Goal: Navigation & Orientation: Find specific page/section

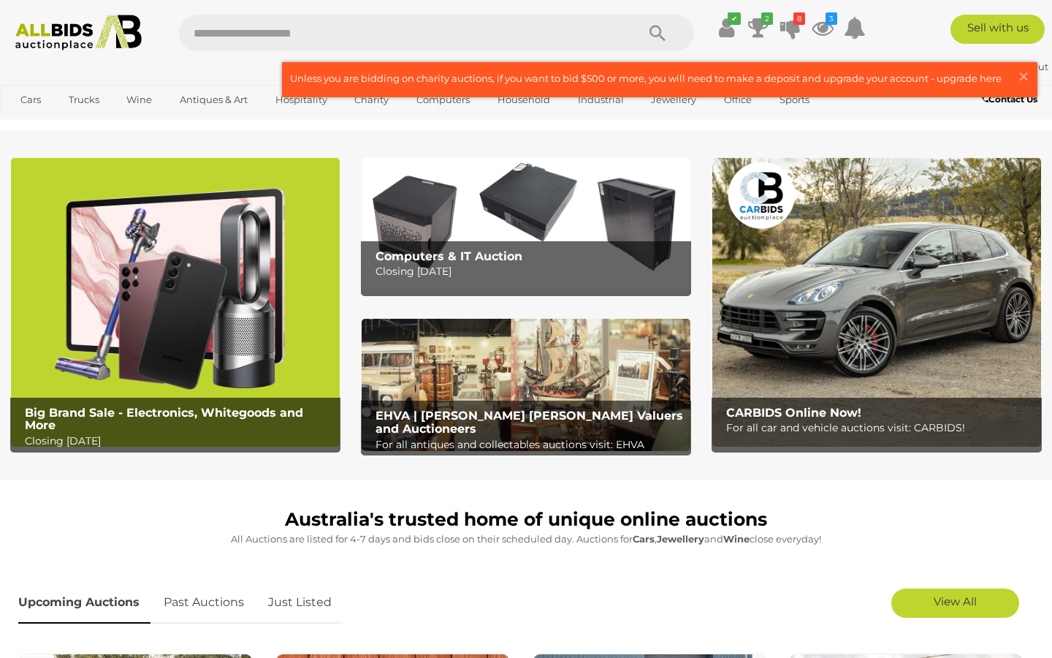
scroll to position [1, 0]
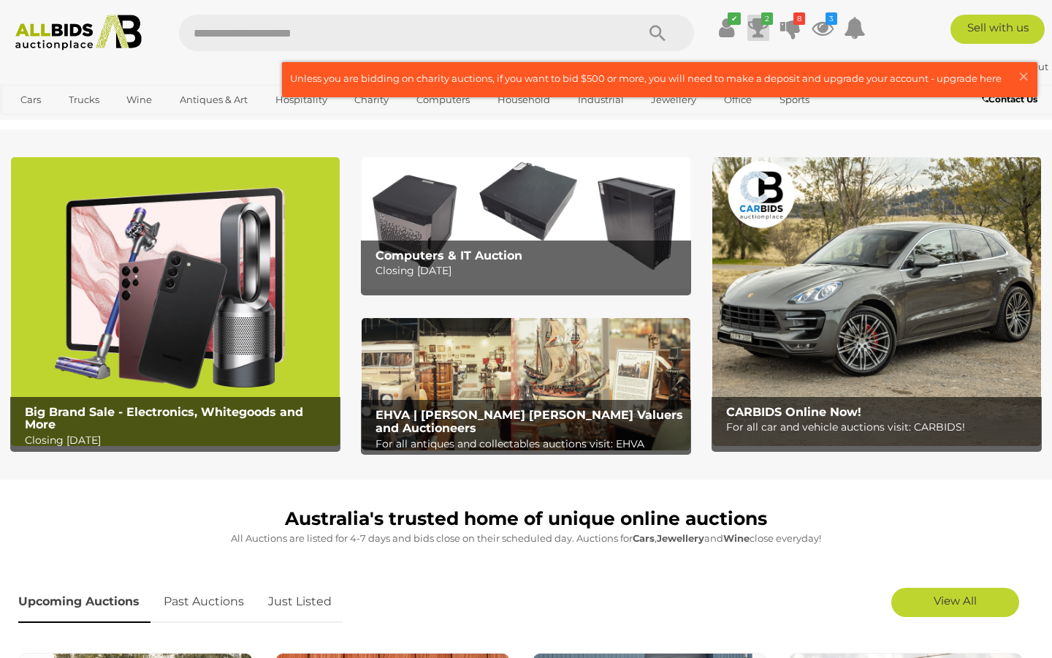
click at [760, 19] on icon at bounding box center [758, 28] width 20 height 26
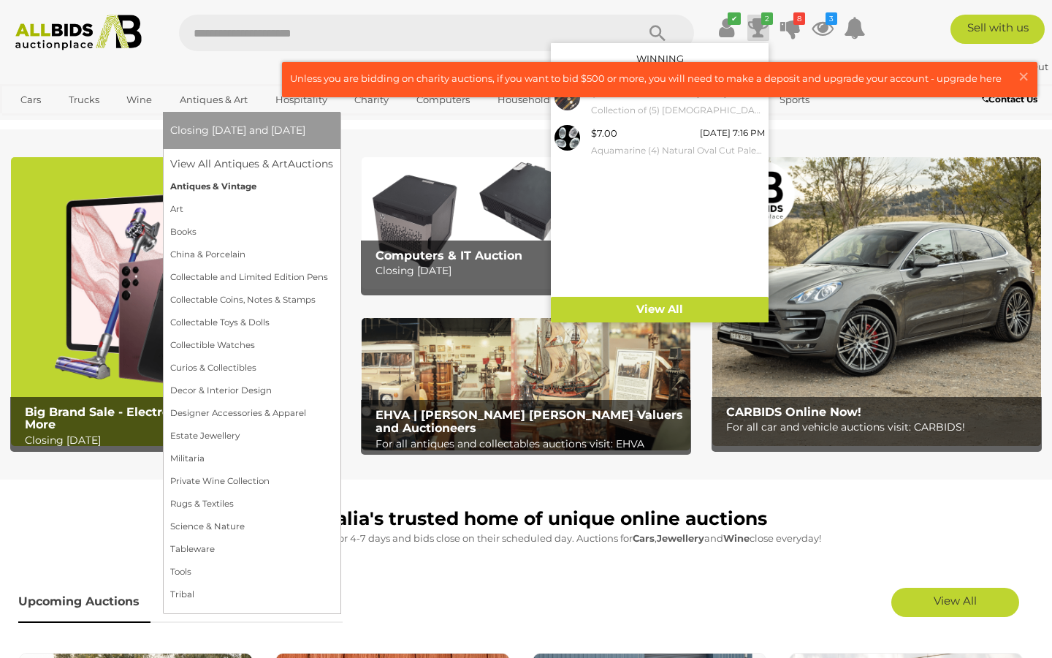
click at [217, 183] on link "Antiques & Vintage" at bounding box center [251, 186] width 163 height 23
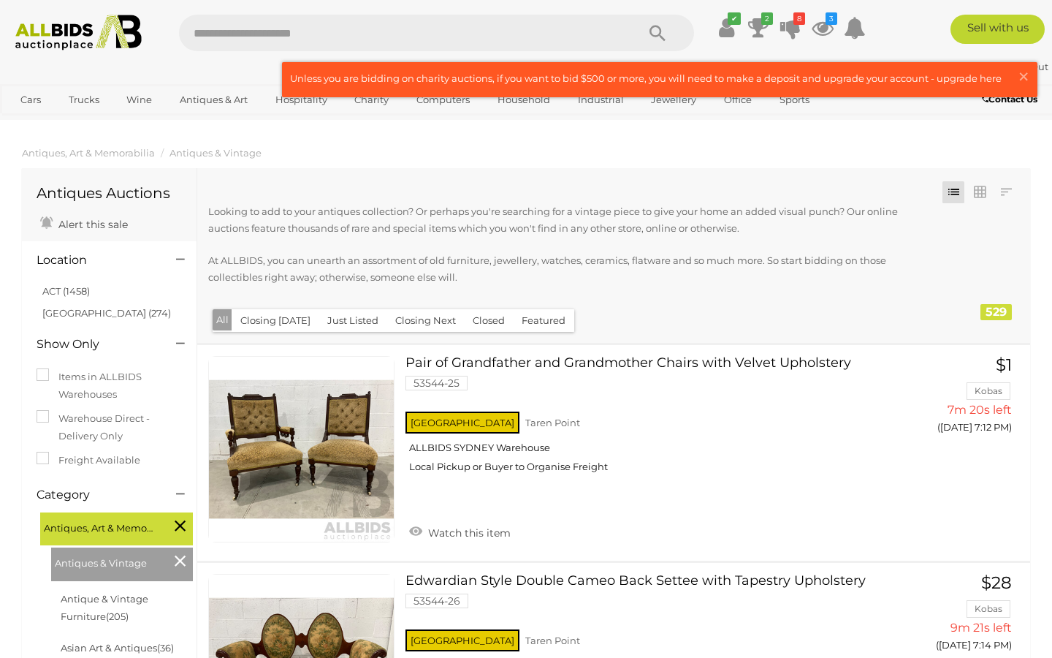
click at [403, 322] on button "Closing Next" at bounding box center [426, 320] width 78 height 23
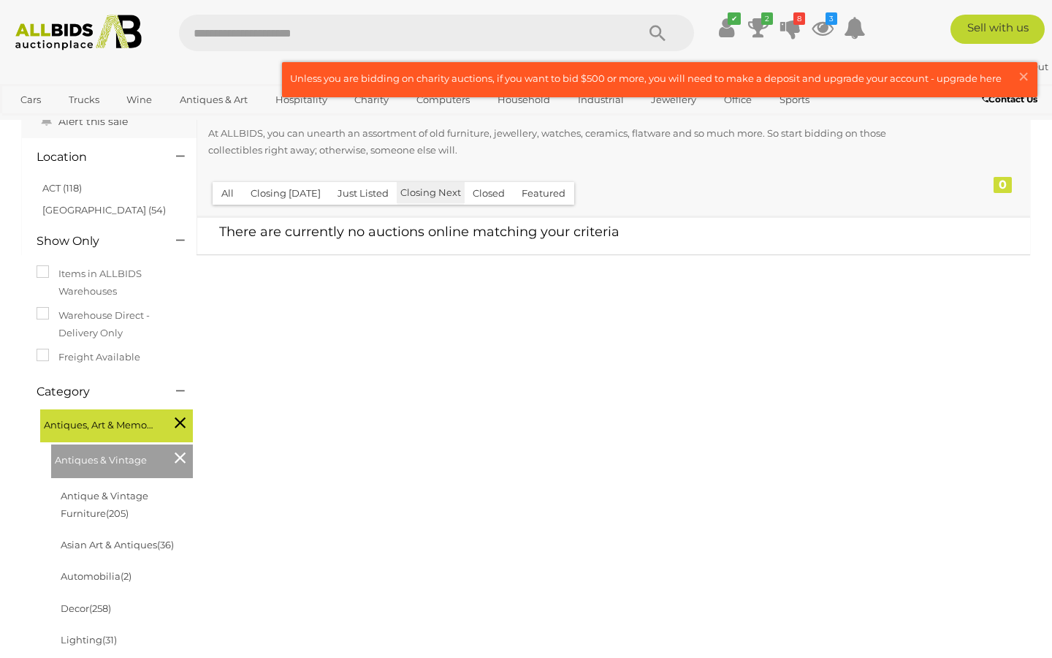
scroll to position [105, 0]
click at [279, 187] on button "Closing [DATE]" at bounding box center [286, 191] width 88 height 23
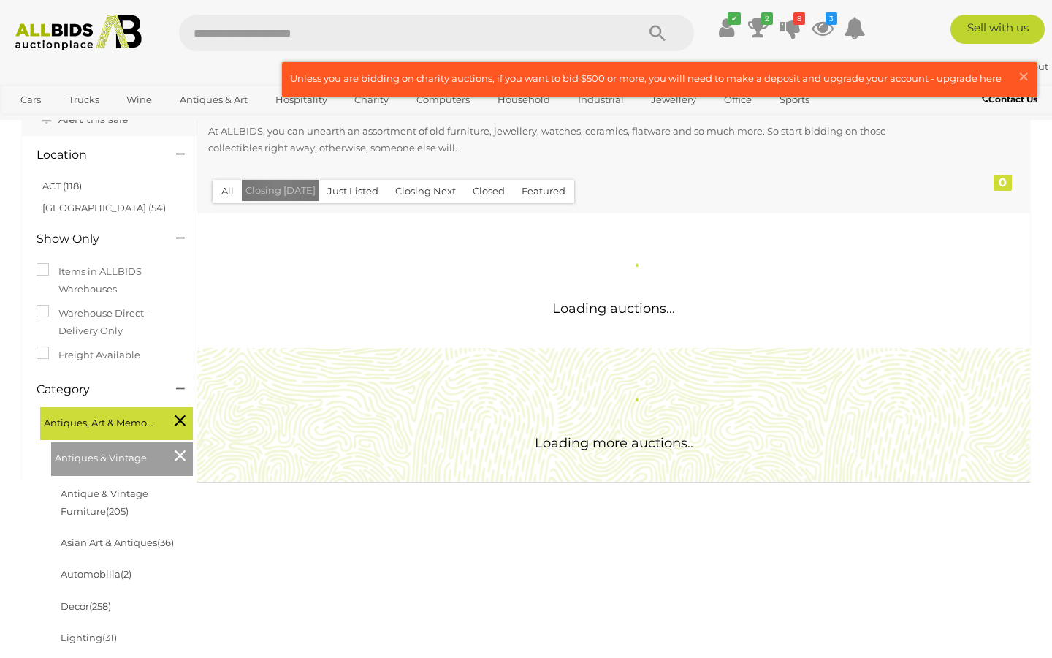
scroll to position [0, 0]
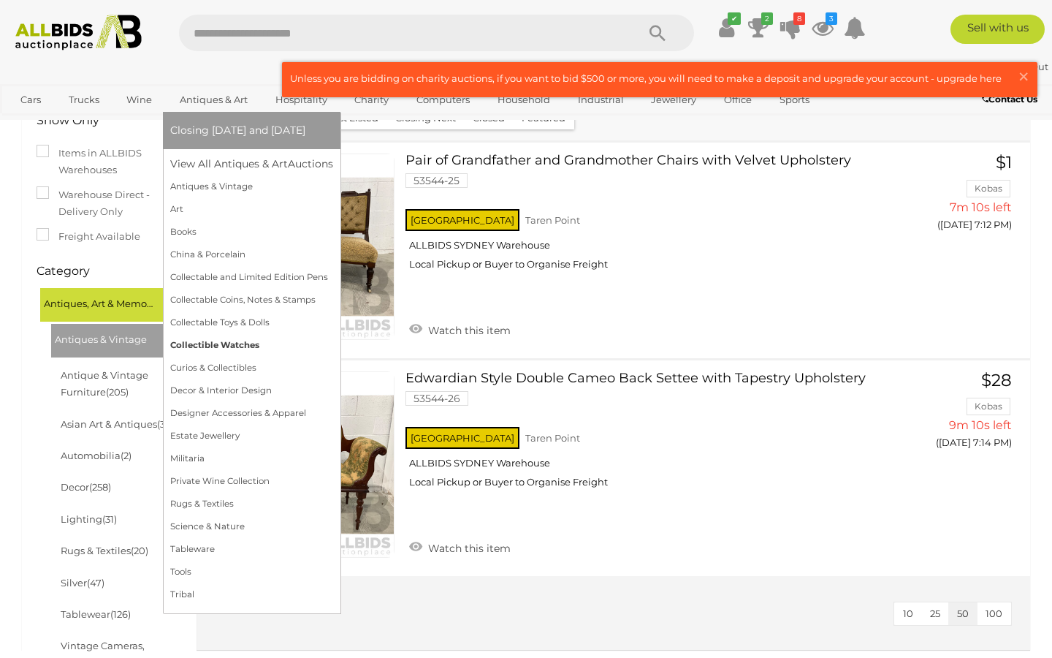
scroll to position [181, 0]
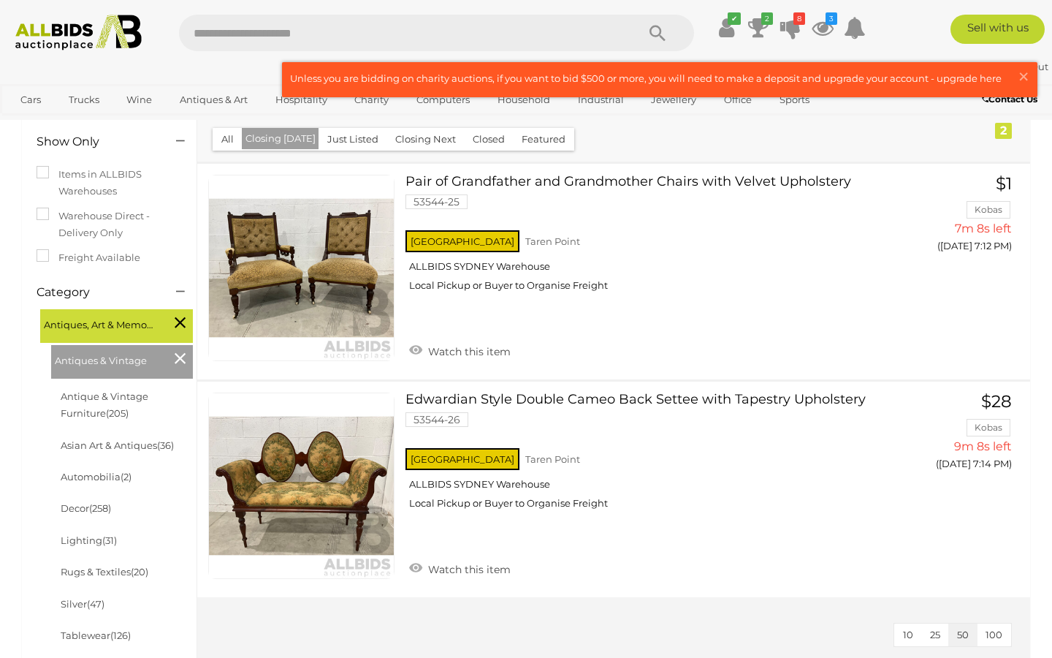
click at [358, 31] on input "text" at bounding box center [400, 33] width 443 height 37
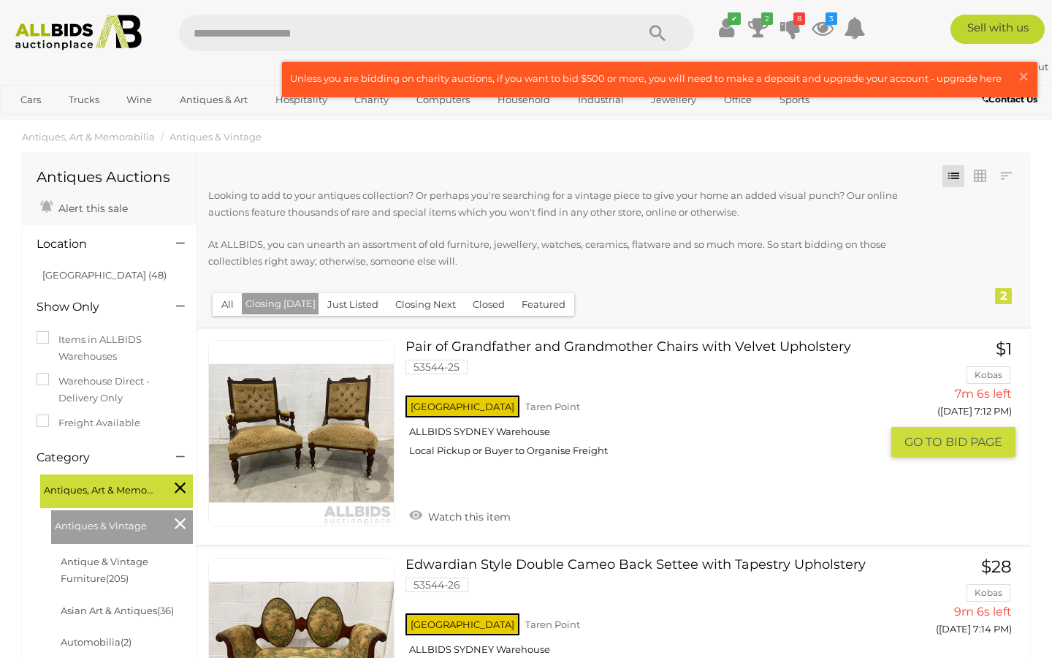
scroll to position [0, 0]
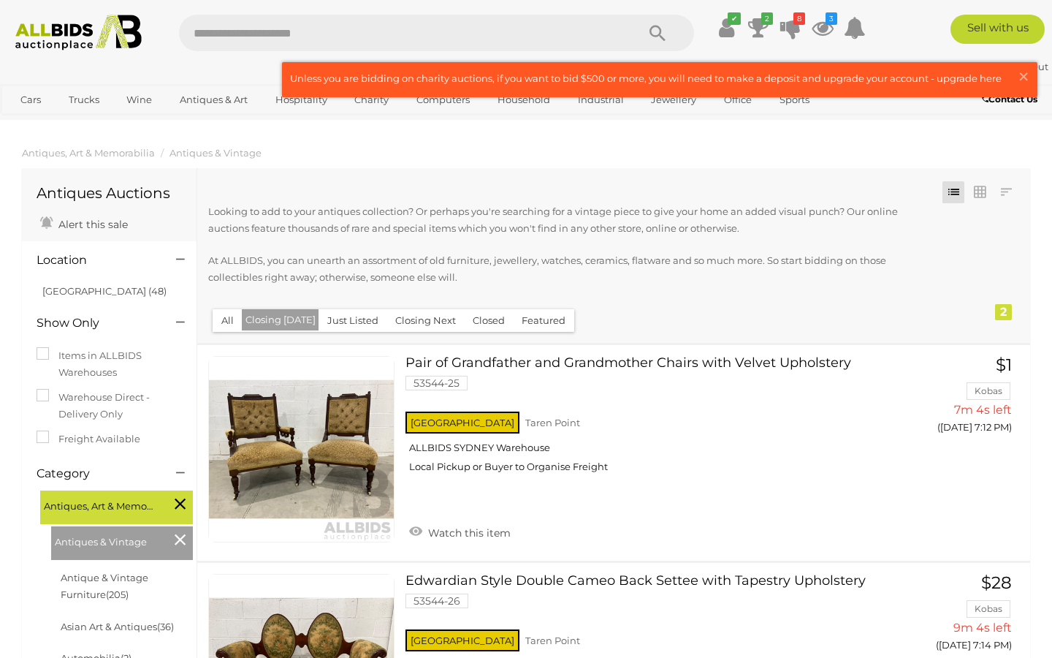
click at [348, 31] on input "text" at bounding box center [400, 33] width 443 height 37
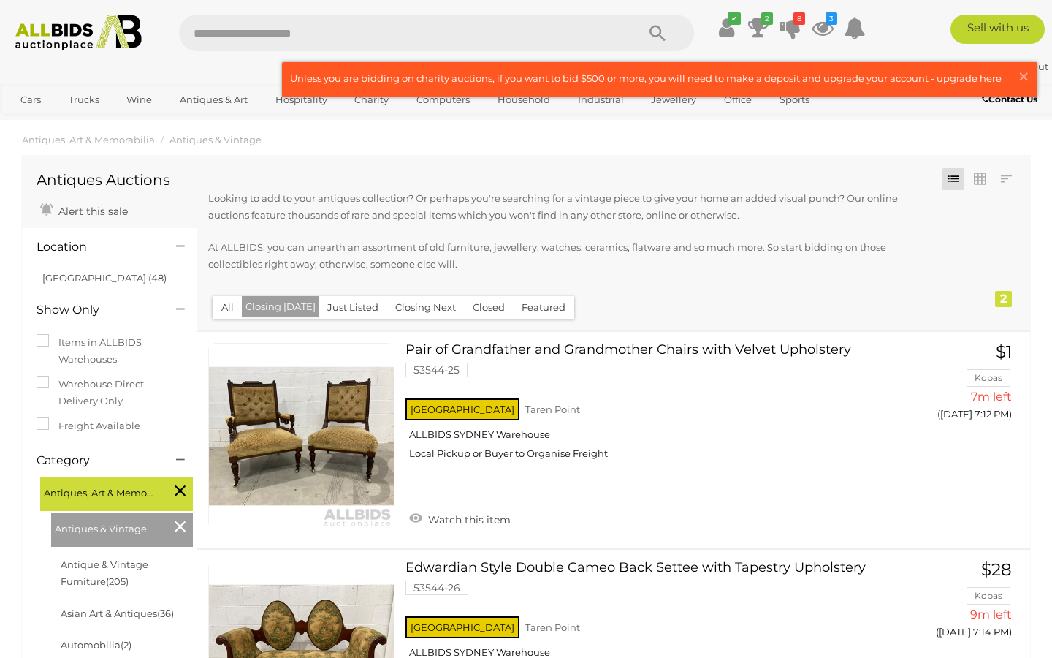
scroll to position [8, 0]
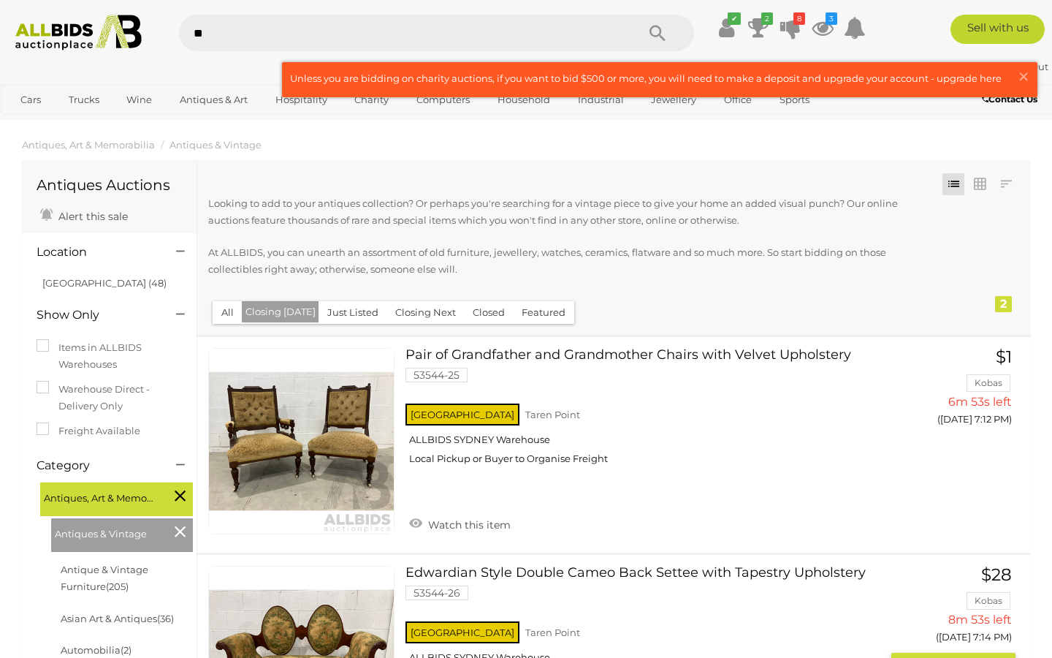
type input "***"
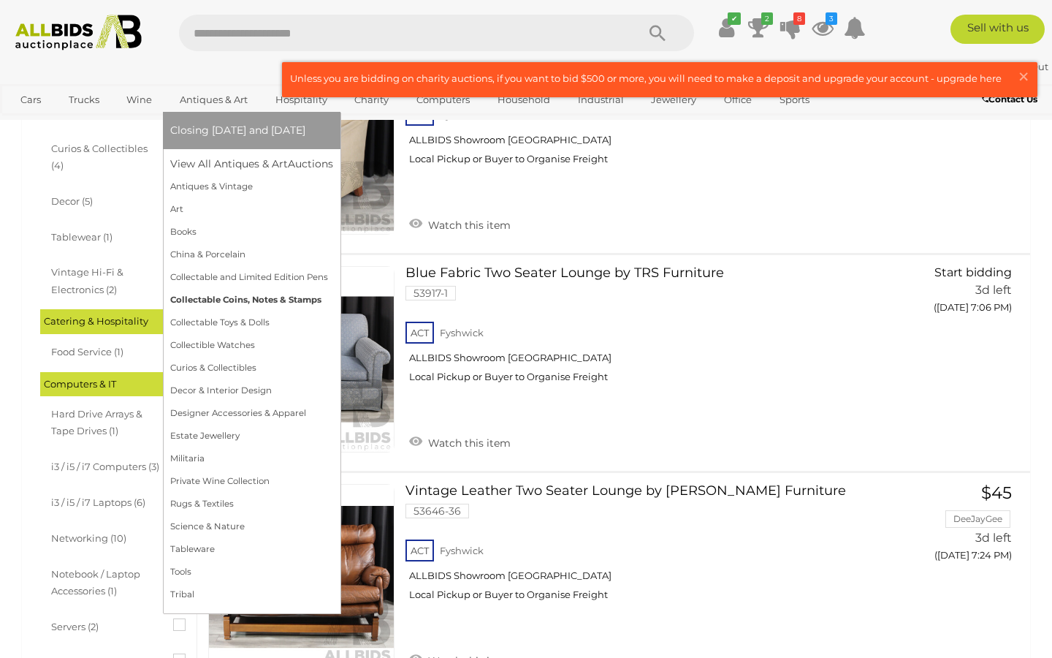
scroll to position [620, 0]
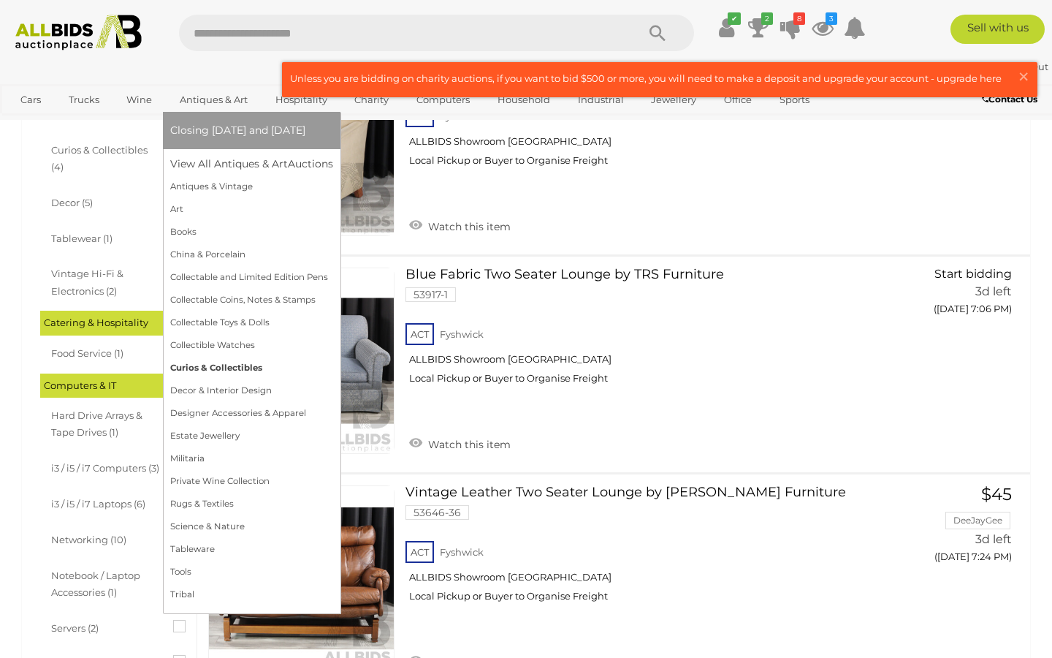
click at [201, 368] on link "Curios & Collectibles" at bounding box center [251, 368] width 163 height 23
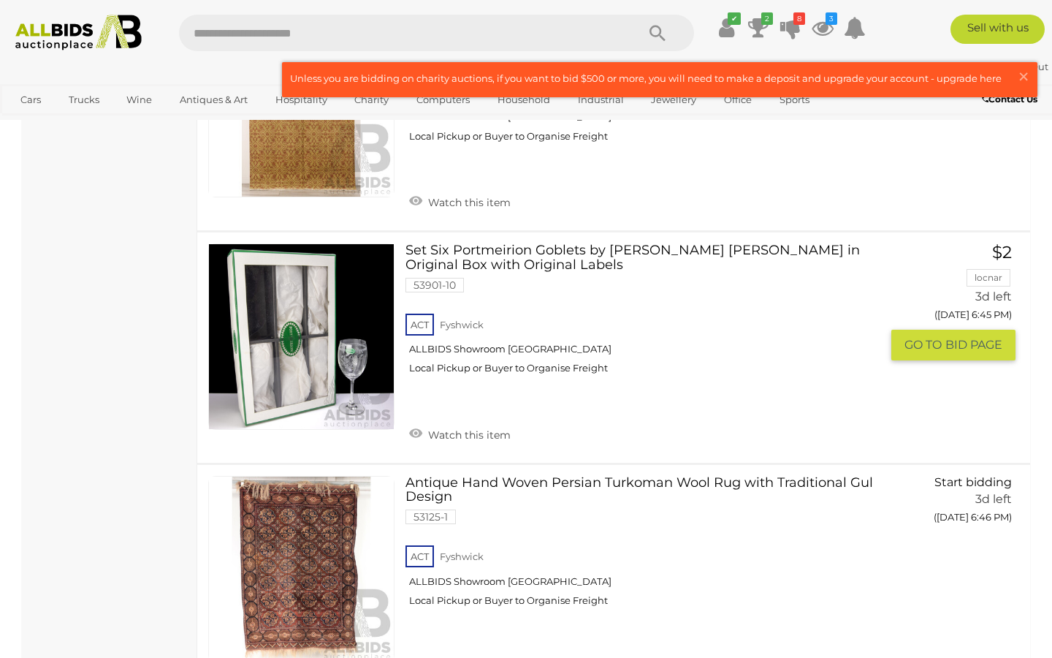
scroll to position [4971, 0]
